Goal: Navigation & Orientation: Find specific page/section

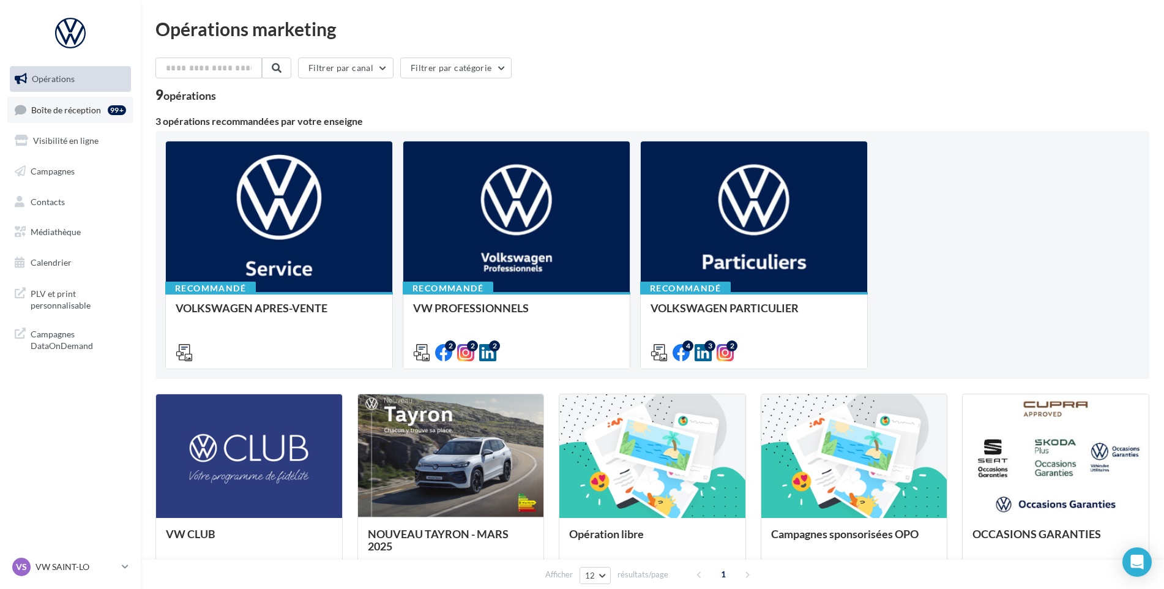
click at [92, 122] on link "Boîte de réception 99+" at bounding box center [70, 110] width 126 height 26
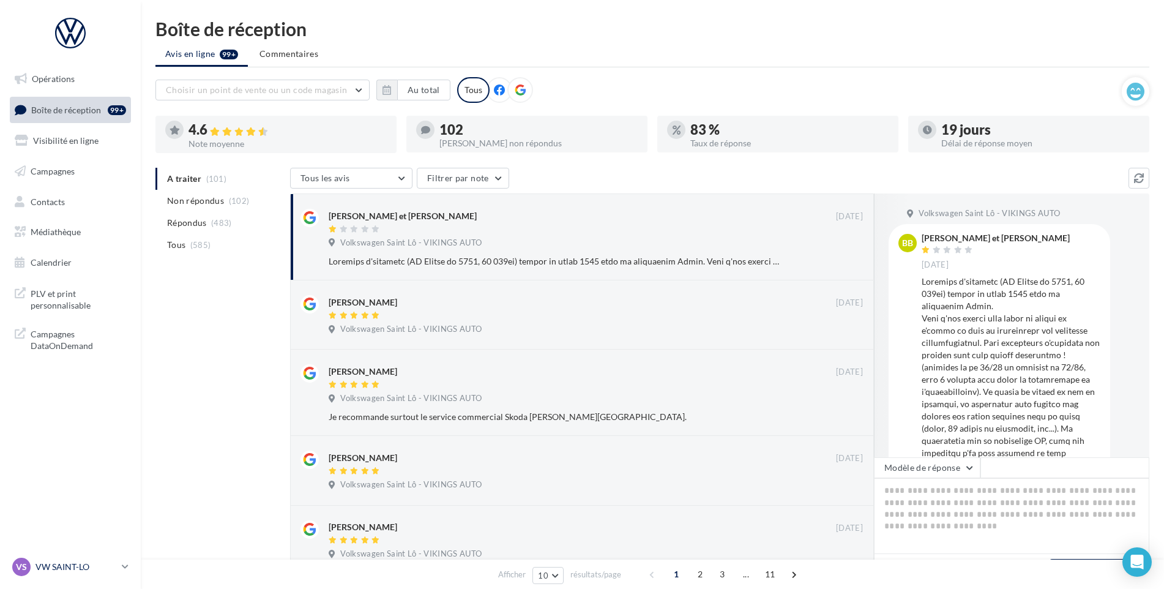
click at [70, 567] on p "VW SAINT-LO" at bounding box center [76, 567] width 81 height 12
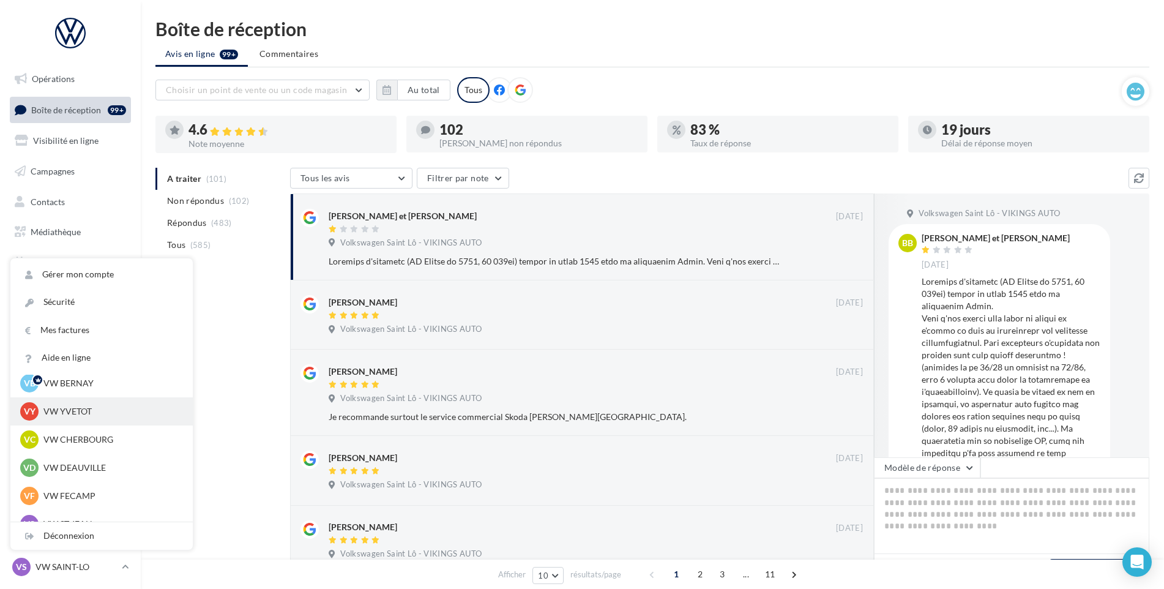
scroll to position [61, 0]
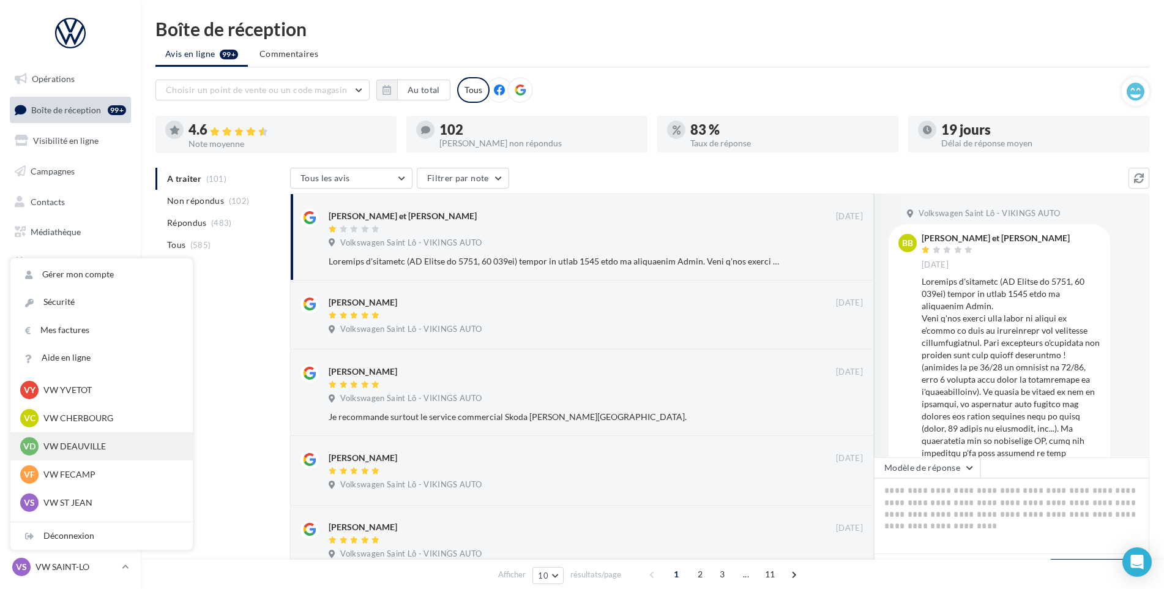
click at [91, 454] on div "VD VW DEAUVILLE vw-touq-vau" at bounding box center [101, 446] width 163 height 18
